Goal: Find specific page/section: Find specific page/section

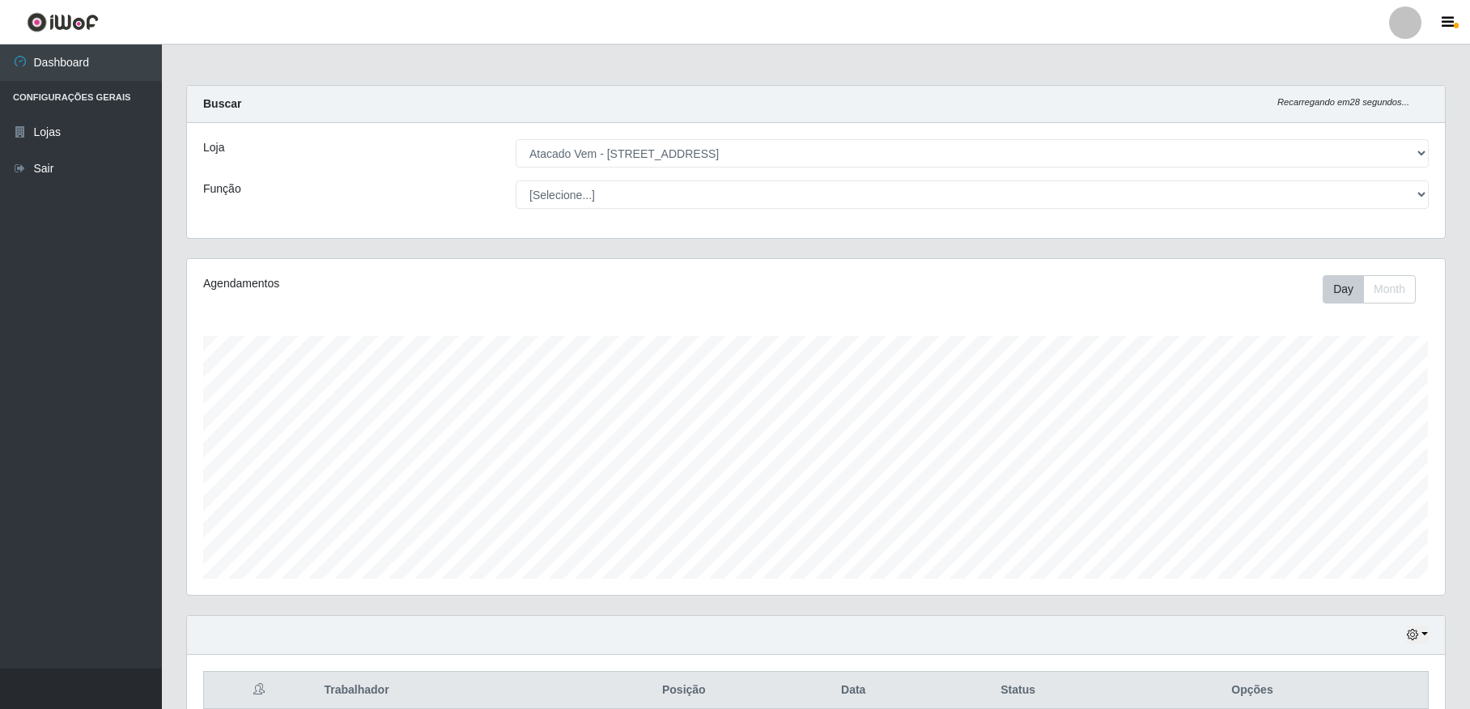
select select "455"
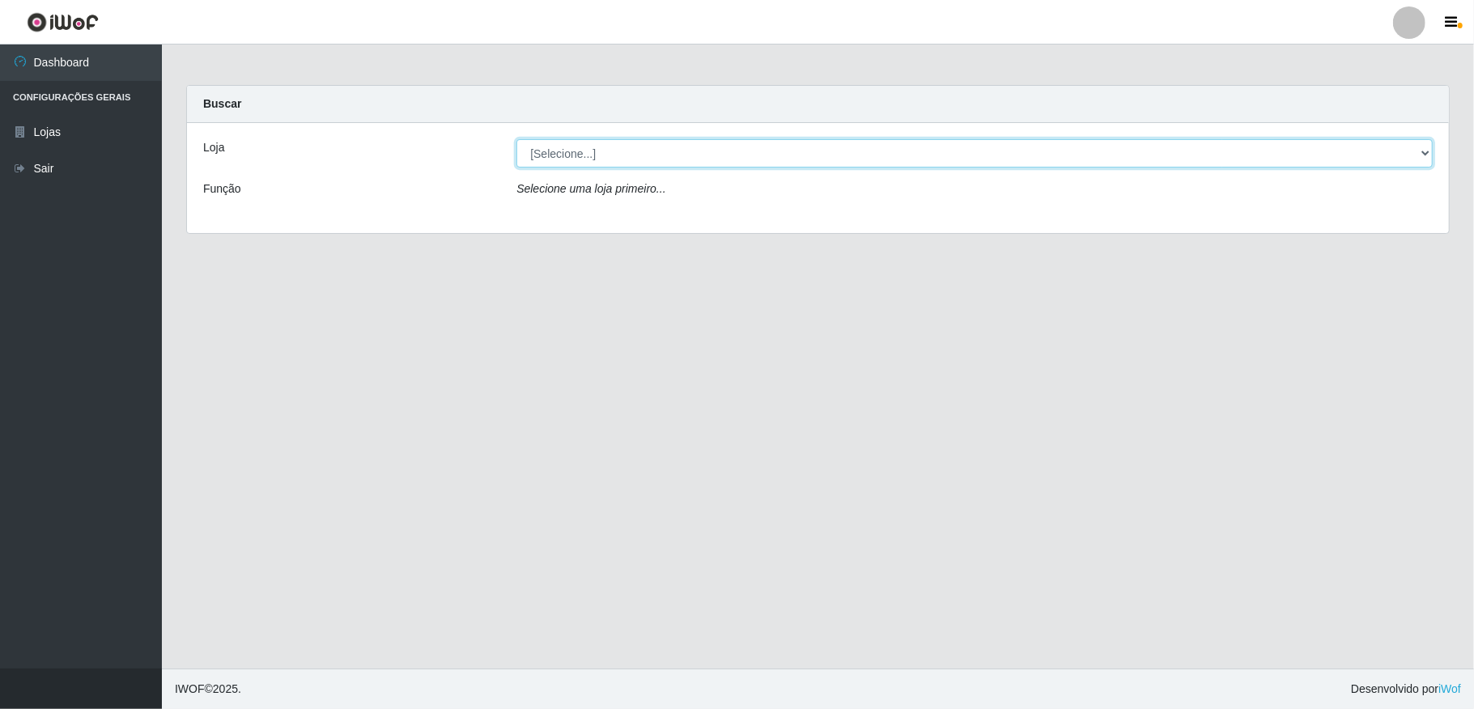
click at [1178, 142] on select "[Selecione...] Atacado Vem - [STREET_ADDRESS]" at bounding box center [974, 153] width 916 height 28
click at [516, 139] on select "[Selecione...] Atacado Vem - [STREET_ADDRESS]" at bounding box center [974, 153] width 916 height 28
click at [866, 185] on div "Selecione uma loja primeiro..." at bounding box center [974, 191] width 940 height 23
click at [866, 163] on select "[Selecione...] Atacado Vem - [STREET_ADDRESS]" at bounding box center [974, 153] width 916 height 28
select select "455"
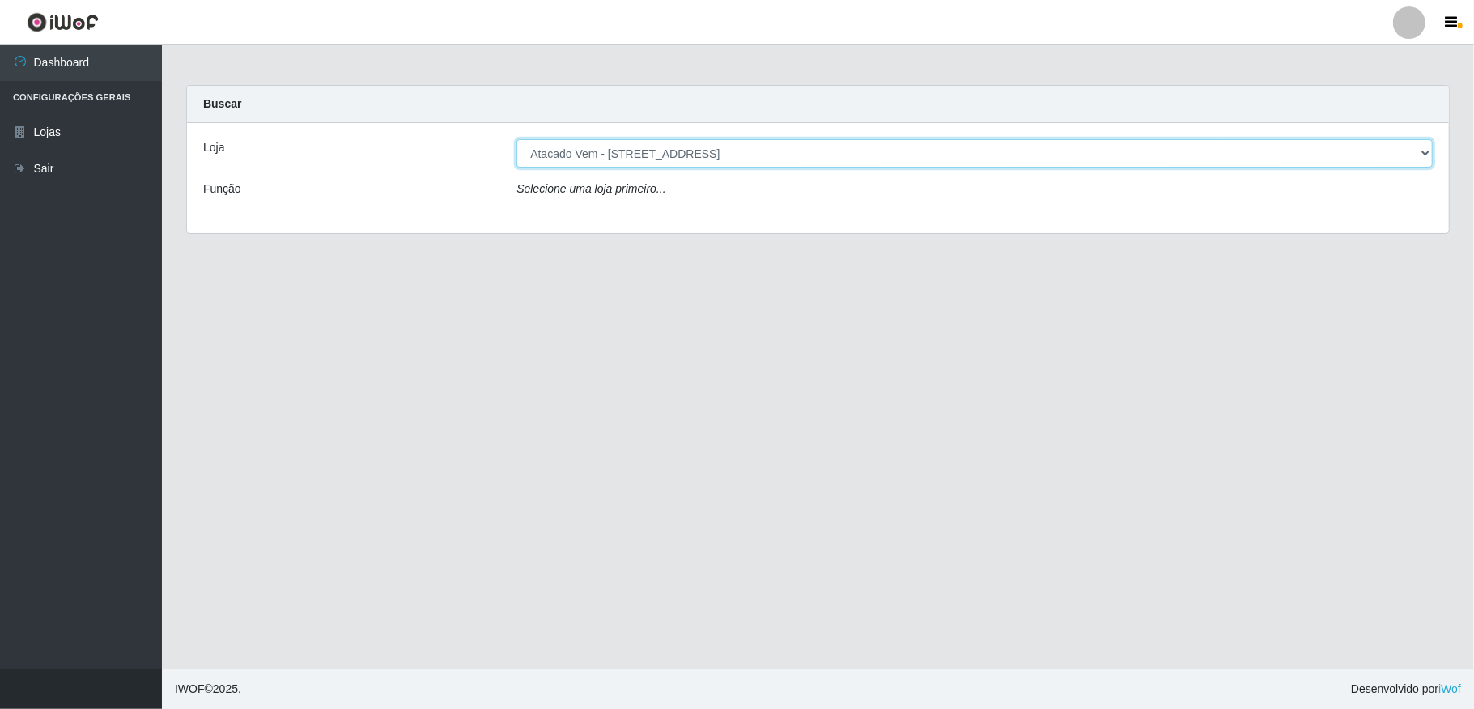
click at [516, 139] on select "[Selecione...] Atacado Vem - [STREET_ADDRESS]" at bounding box center [974, 153] width 916 height 28
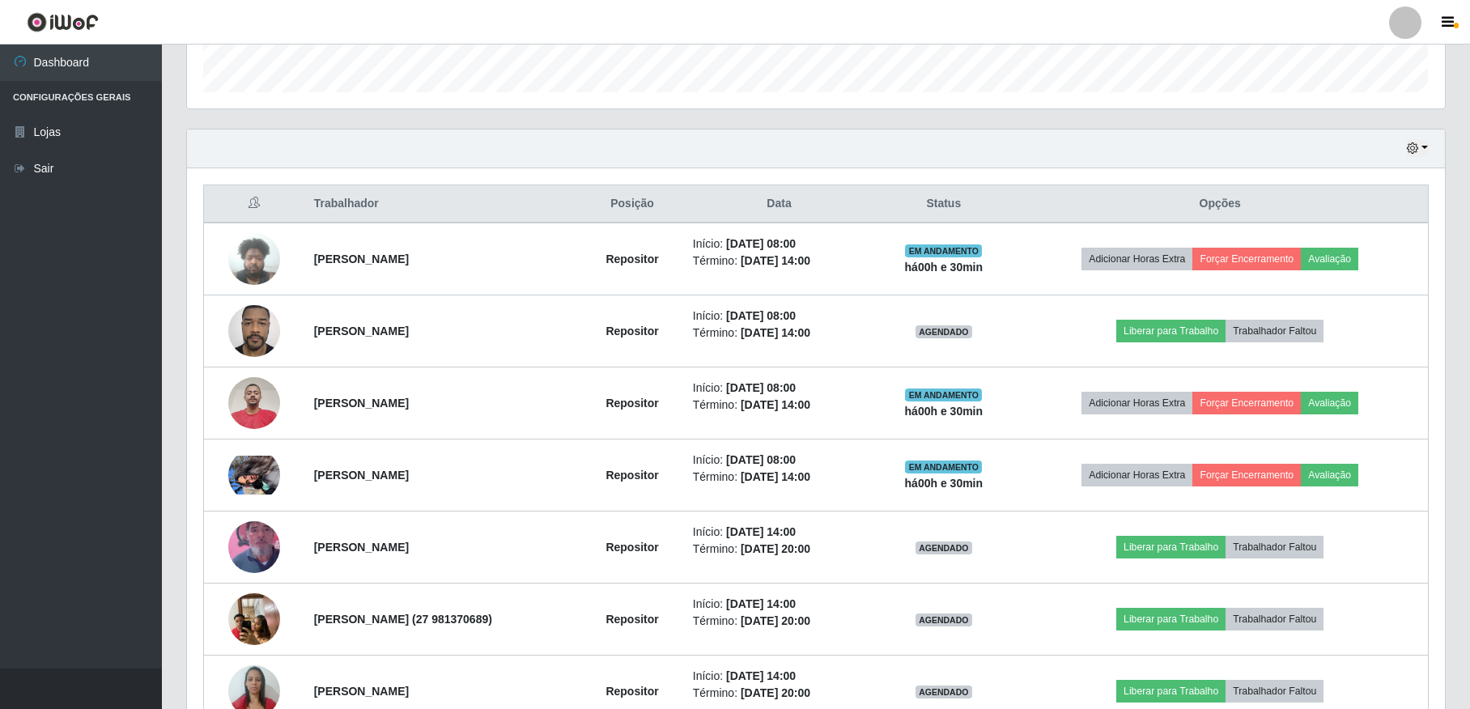
scroll to position [443, 0]
